Goal: Task Accomplishment & Management: Manage account settings

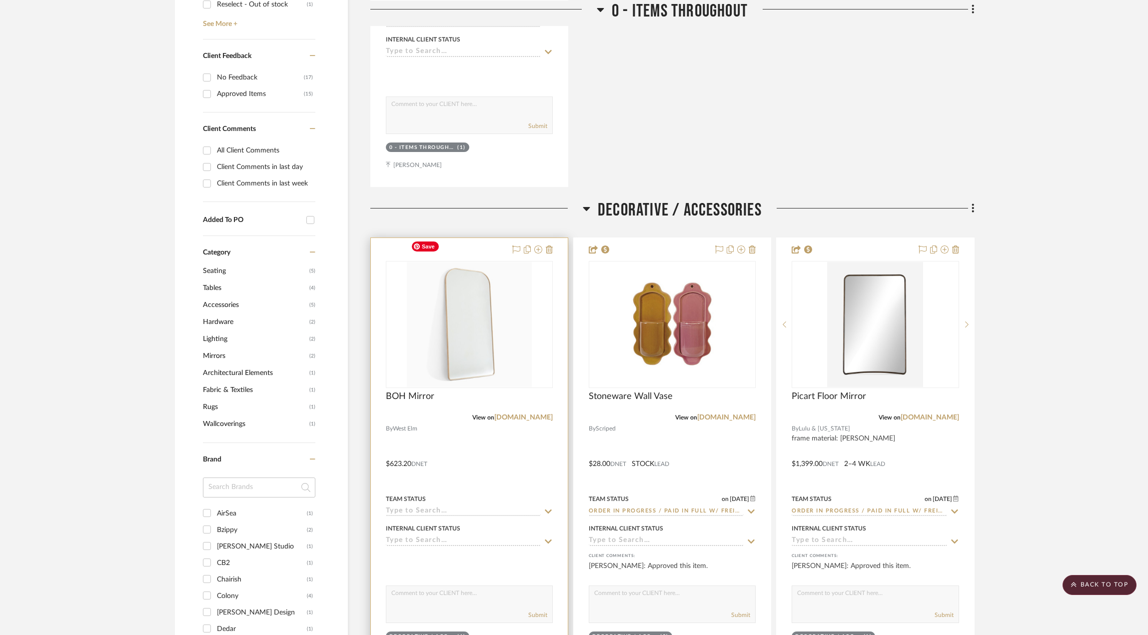
click at [514, 434] on div at bounding box center [469, 456] width 197 height 437
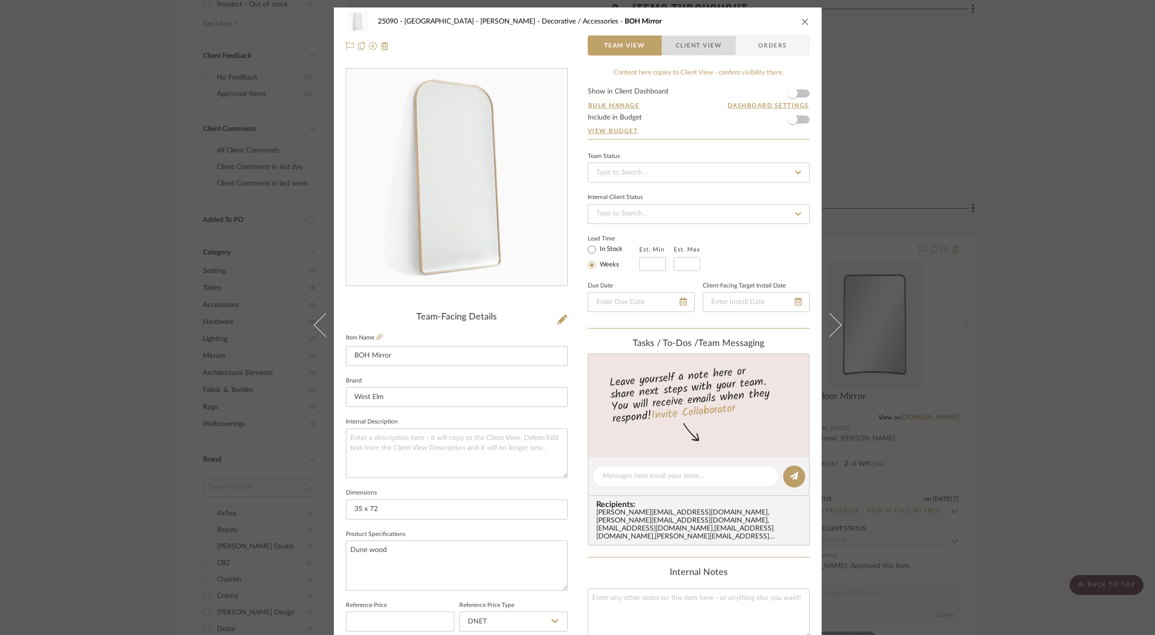
click at [682, 48] on span "Client View" at bounding box center [699, 45] width 46 height 20
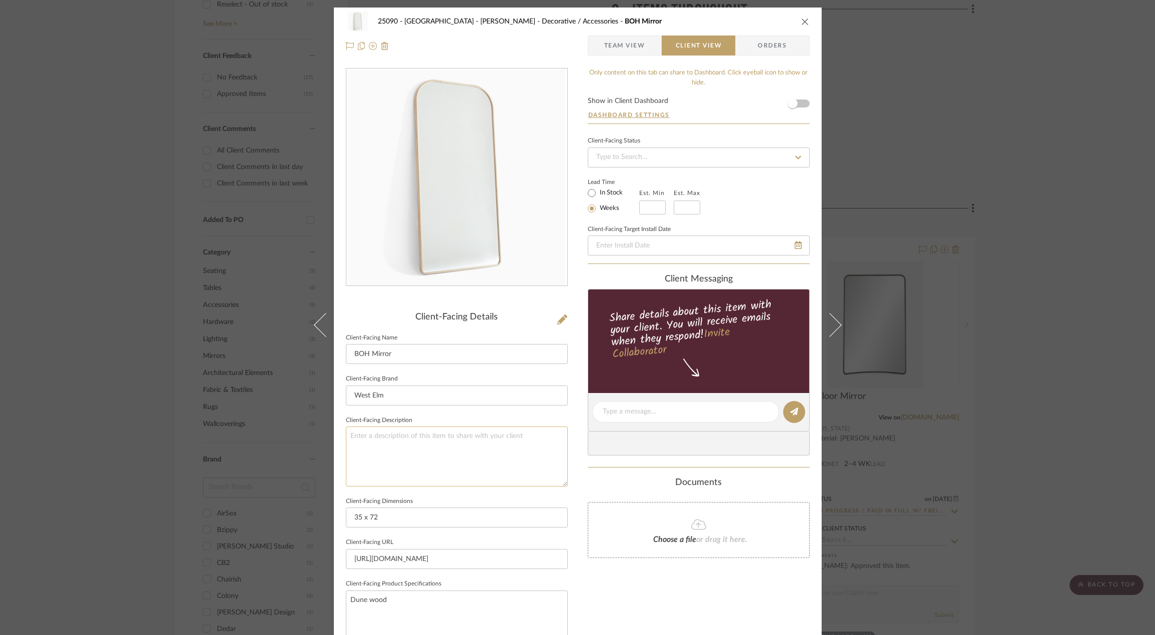
click at [436, 467] on textarea at bounding box center [457, 455] width 222 height 59
type textarea "Description:"
paste textarea "Streamline Oversized Wide Arch Wood Floor Mirror"
type textarea "Description: Streamline Oversized Wide Arch Wood Floor Mirror || Color: Dune ||…"
click at [624, 613] on div "Only content on this tab can share to Dashboard. Click eyeball icon to show or …" at bounding box center [699, 425] width 222 height 715
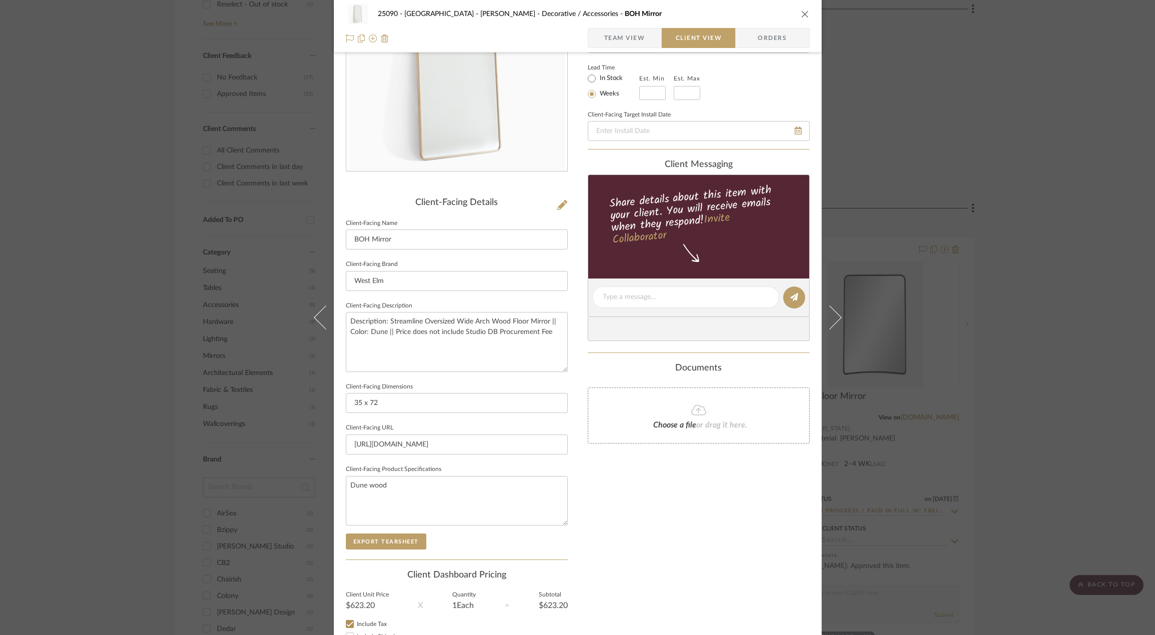
scroll to position [188, 0]
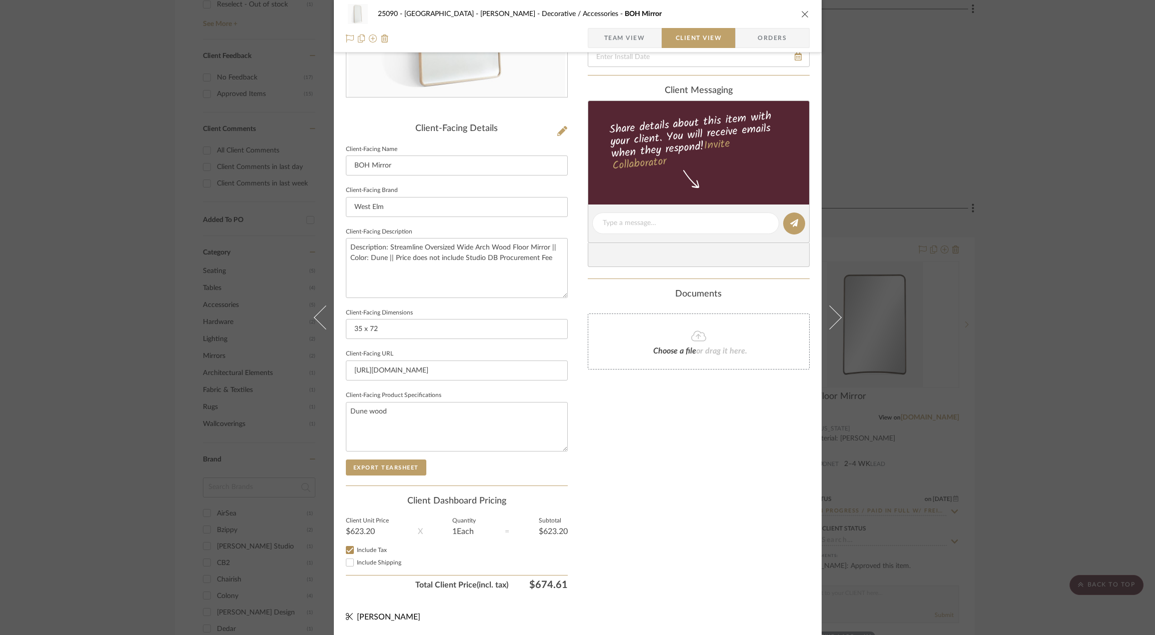
click at [625, 24] on div "25090 - Bowie House - [PERSON_NAME] Decorative / Accessories BOH Mirror Team Vi…" at bounding box center [578, 26] width 488 height 52
click at [624, 30] on span "Team View" at bounding box center [624, 38] width 41 height 20
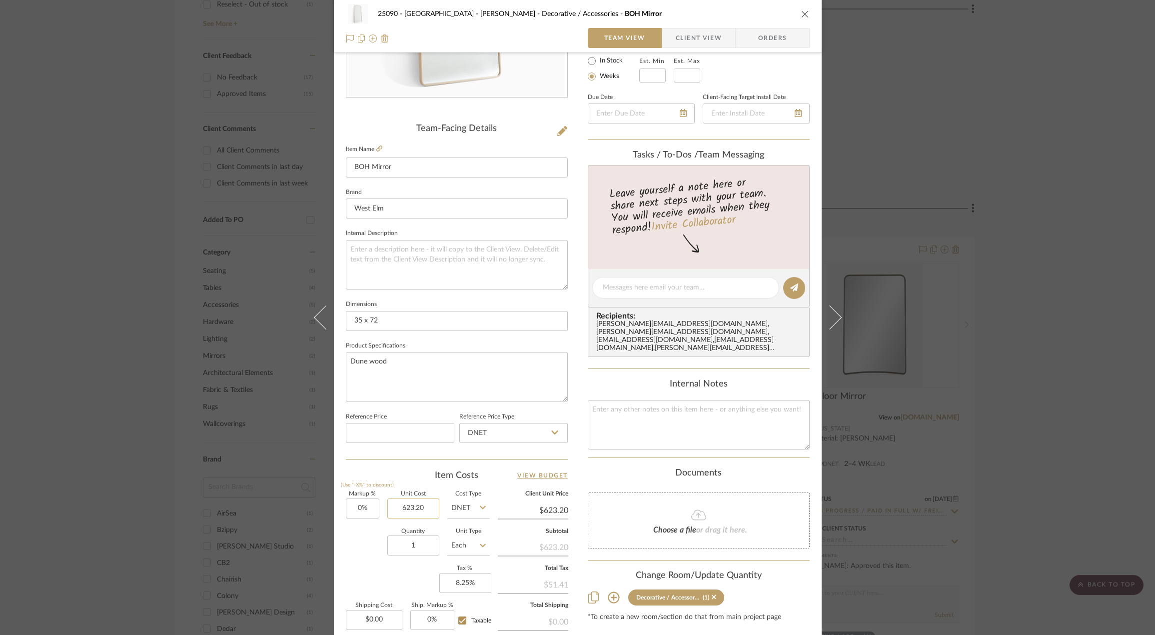
click at [394, 500] on input "623.20" at bounding box center [413, 508] width 52 height 20
type input "$592.04"
click at [380, 535] on div "Quantity 1 Unit Type Each" at bounding box center [418, 546] width 144 height 35
type input "$592.04"
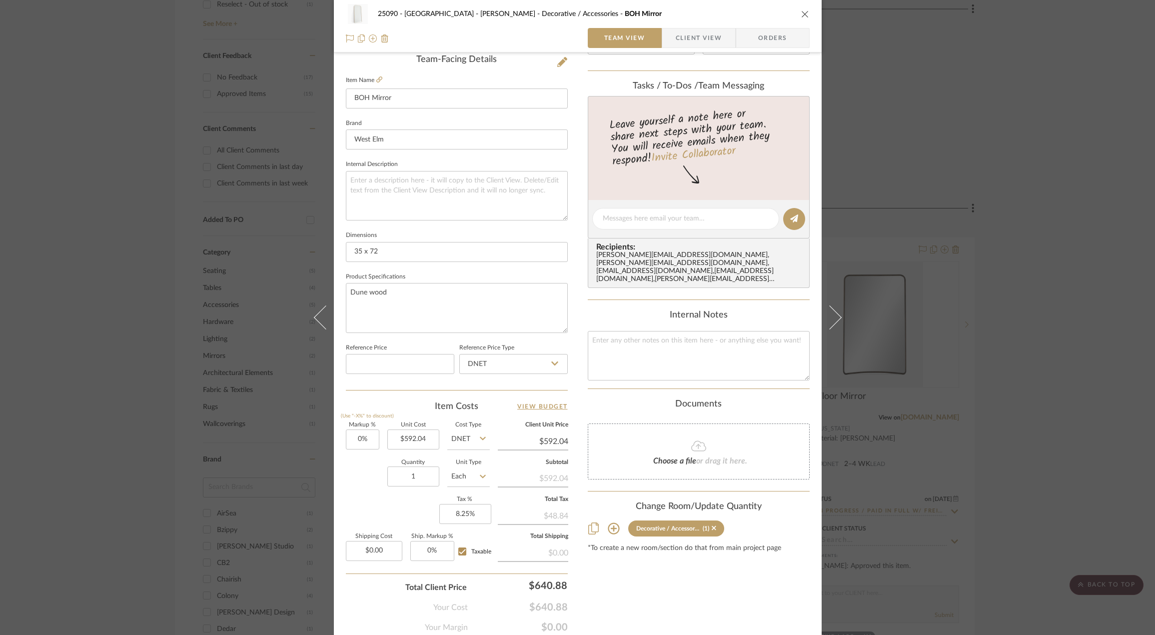
scroll to position [296, 0]
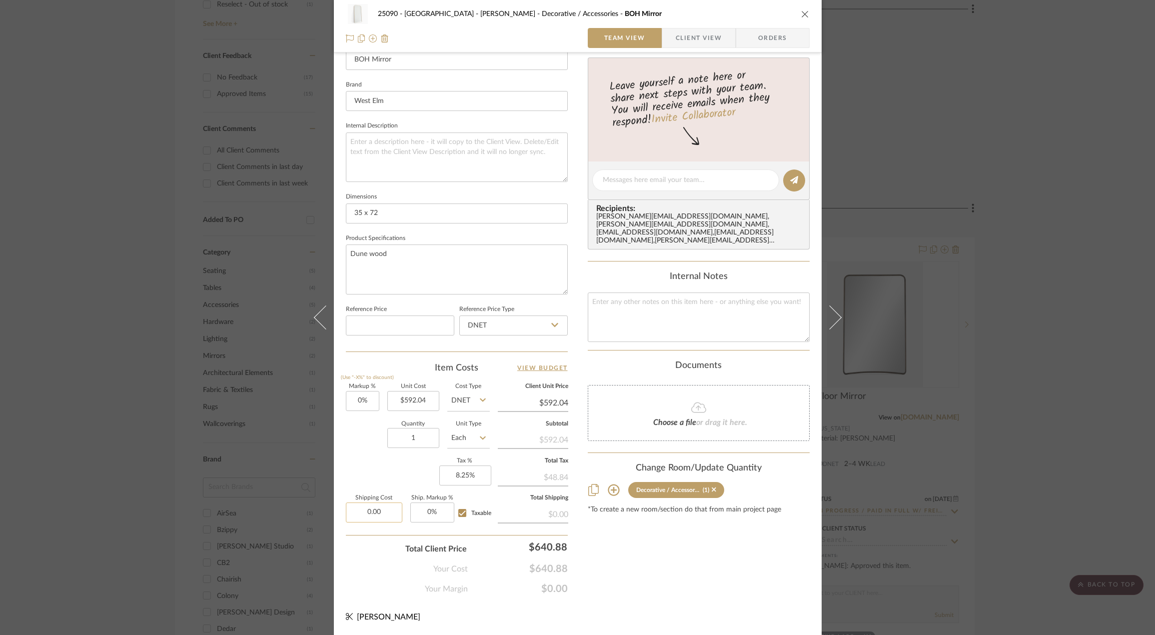
click at [365, 511] on input "0.00" at bounding box center [374, 512] width 56 height 20
type input "$159.00"
click at [381, 566] on div "Your Cost $640.88" at bounding box center [457, 565] width 222 height 20
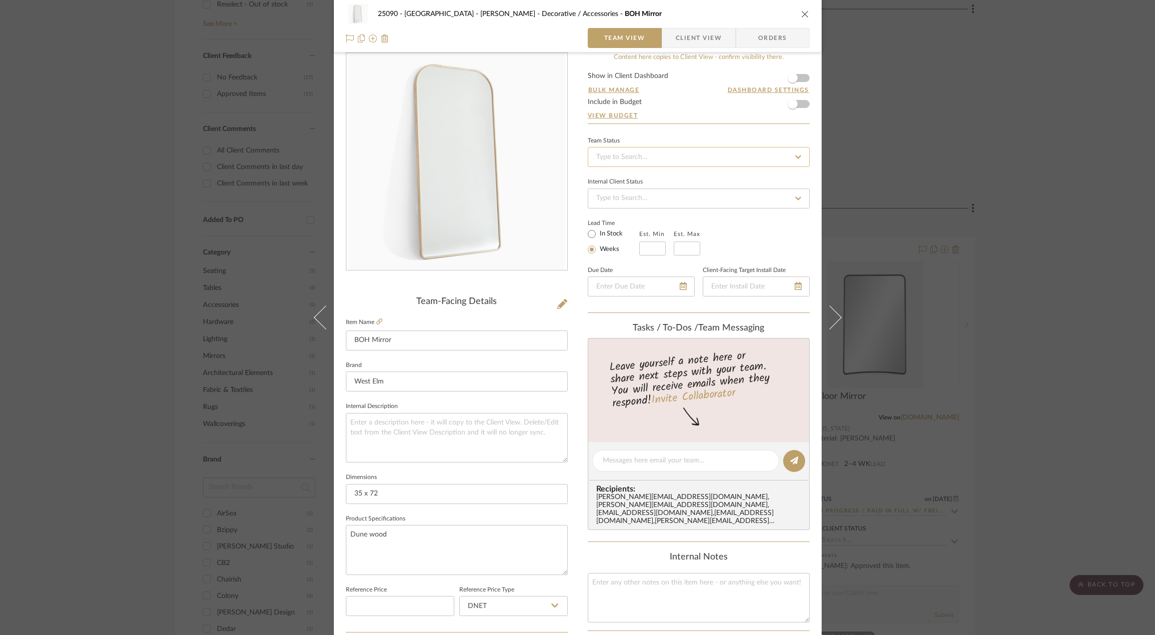
scroll to position [0, 0]
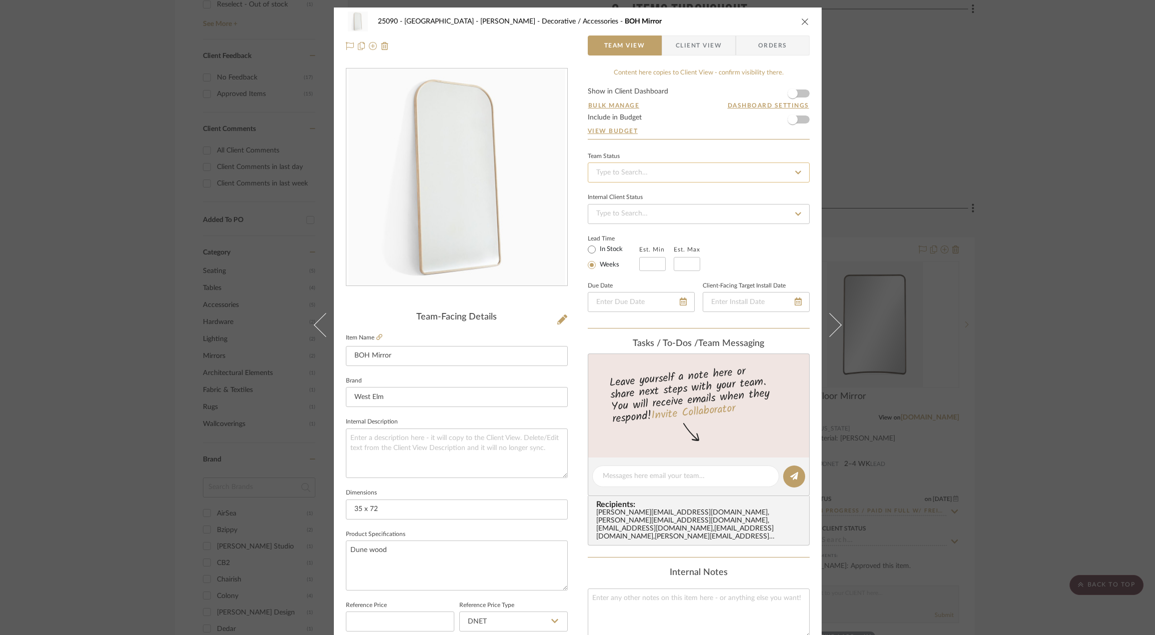
click at [634, 174] on input at bounding box center [699, 172] width 222 height 20
type input "pend"
click at [629, 202] on span "Pending Sr. Designer Approval" at bounding box center [641, 198] width 92 height 7
type input "[DATE]"
type input "Pending Sr. Designer Approval"
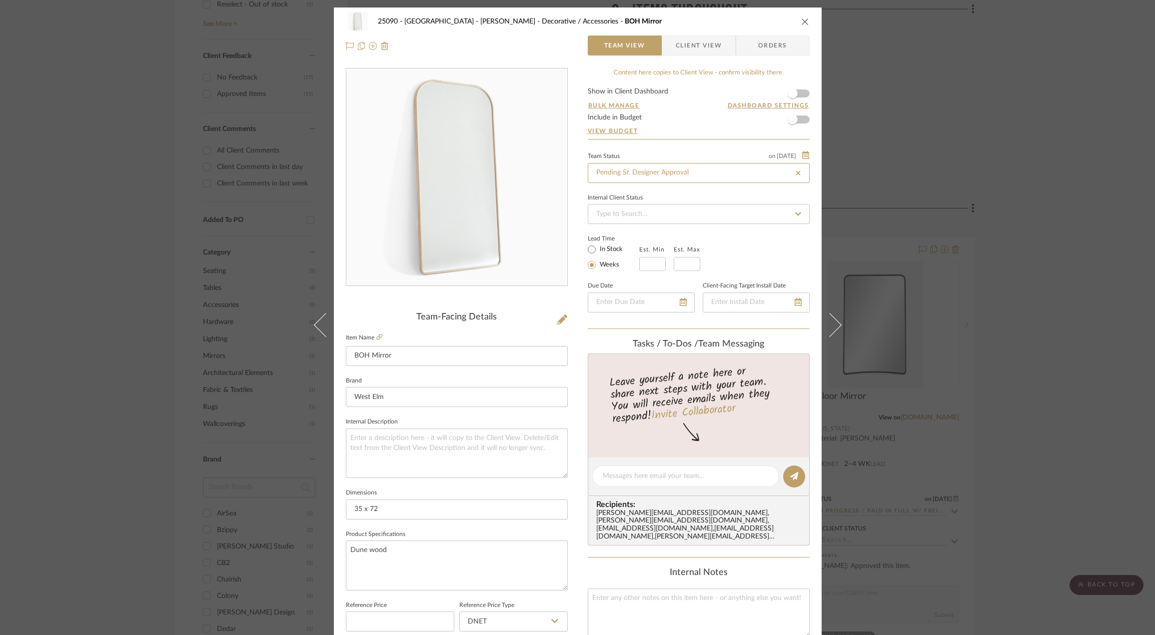
type input "[DATE]"
type input "Pending Sr. Designer Approval"
click at [563, 543] on textarea "Dune wood" at bounding box center [457, 564] width 222 height 49
click at [622, 475] on textarea at bounding box center [686, 476] width 166 height 10
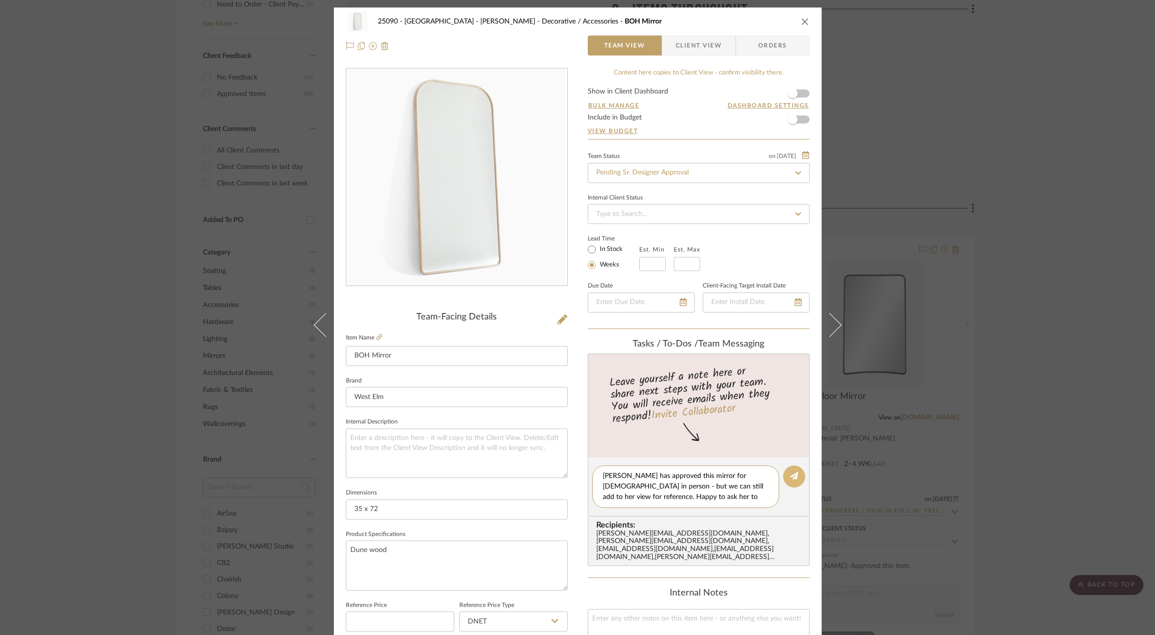
type textarea "[PERSON_NAME] has approved this mirror for [DEMOGRAPHIC_DATA] in person - but w…"
click at [784, 482] on button at bounding box center [794, 476] width 22 height 22
